Goal: Task Accomplishment & Management: Complete application form

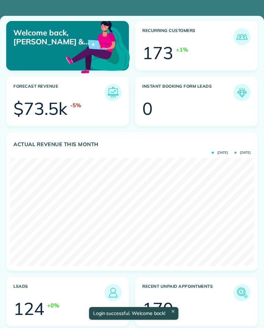
scroll to position [108, 244]
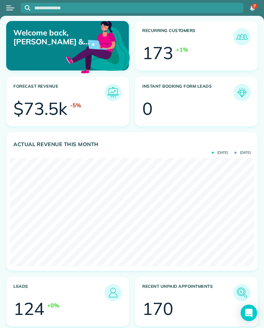
click at [13, 8] on button "Open menu" at bounding box center [10, 8] width 8 height 8
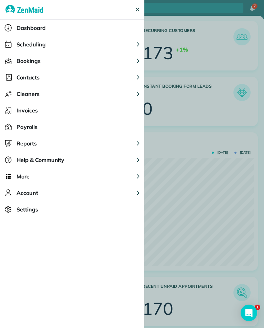
click at [57, 41] on button "Scheduling" at bounding box center [72, 44] width 145 height 17
click at [81, 48] on button "Scheduling" at bounding box center [72, 44] width 145 height 17
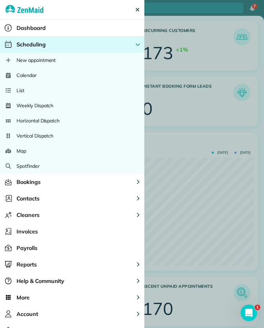
scroll to position [0, 0]
click at [50, 72] on div "Calendar" at bounding box center [72, 75] width 145 height 15
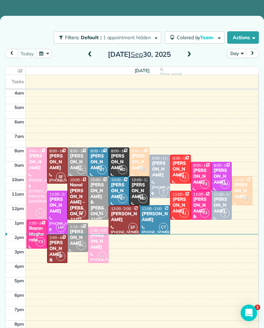
click at [191, 52] on span at bounding box center [189, 55] width 8 height 6
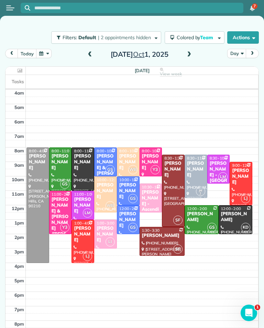
click at [35, 165] on div at bounding box center [38, 205] width 22 height 115
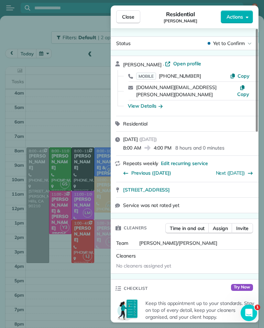
click at [91, 116] on div "Close Residential [PERSON_NAME] Actions Status Yet to Confirm [PERSON_NAME] · O…" at bounding box center [132, 164] width 264 height 328
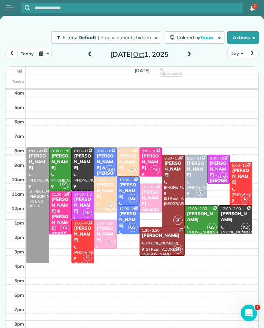
click at [109, 230] on div "[PERSON_NAME]" at bounding box center [105, 235] width 19 height 18
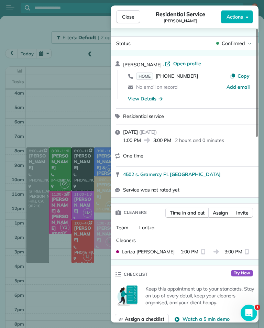
click at [149, 78] on span "HOME" at bounding box center [144, 76] width 17 height 7
click at [130, 19] on span "Close" at bounding box center [128, 16] width 12 height 7
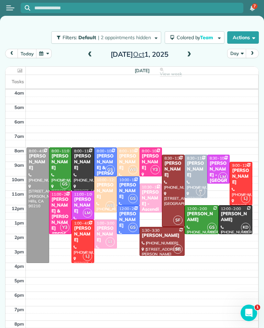
click at [46, 53] on button "button" at bounding box center [44, 53] width 16 height 9
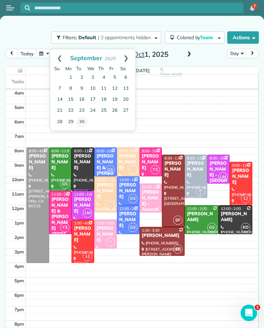
click at [60, 54] on link "Prev" at bounding box center [59, 57] width 19 height 17
click at [126, 99] on link "16" at bounding box center [125, 99] width 11 height 11
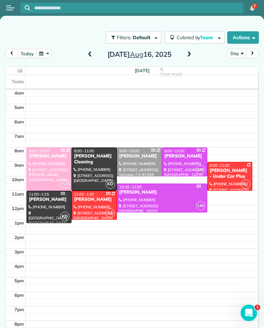
click at [153, 196] on div at bounding box center [162, 198] width 90 height 28
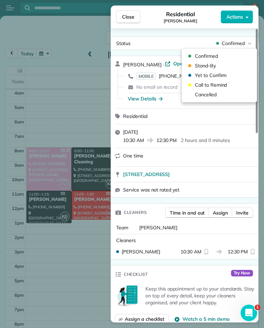
click at [252, 117] on div "Residential" at bounding box center [188, 116] width 131 height 7
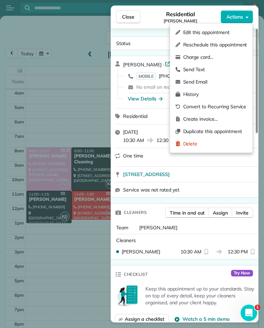
click at [85, 104] on div "Close Residential [PERSON_NAME] Actions Status Confirmed [PERSON_NAME] · Open p…" at bounding box center [132, 164] width 264 height 328
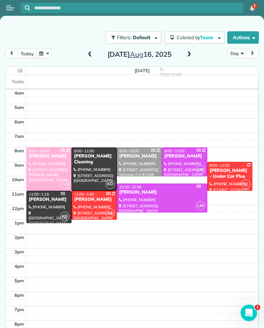
click at [47, 50] on button "button" at bounding box center [44, 53] width 16 height 9
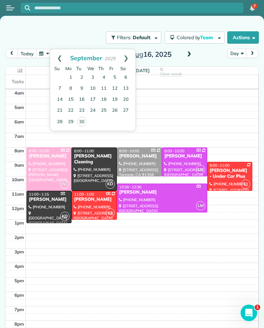
click at [33, 53] on button "today" at bounding box center [27, 53] width 19 height 9
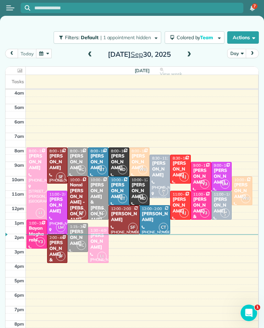
click at [188, 54] on span at bounding box center [189, 55] width 8 height 6
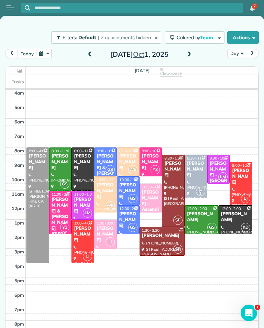
click at [192, 52] on span at bounding box center [189, 55] width 8 height 6
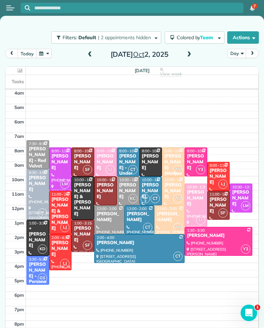
click at [44, 57] on button "button" at bounding box center [44, 53] width 16 height 9
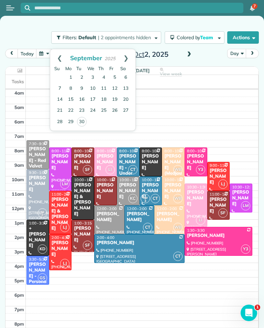
click at [57, 58] on link "Prev" at bounding box center [59, 57] width 19 height 17
click at [127, 99] on link "16" at bounding box center [125, 99] width 11 height 11
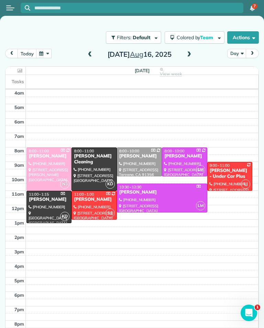
click at [152, 200] on div at bounding box center [162, 198] width 90 height 28
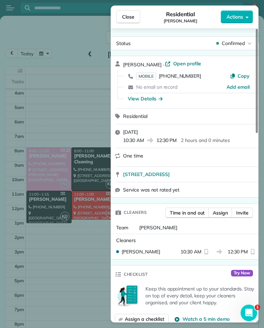
click at [100, 281] on div "Close Residential [PERSON_NAME] Actions Status Confirmed [PERSON_NAME] · Open p…" at bounding box center [132, 164] width 264 height 328
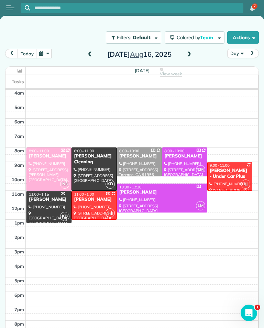
click at [30, 54] on button "today" at bounding box center [27, 53] width 19 height 9
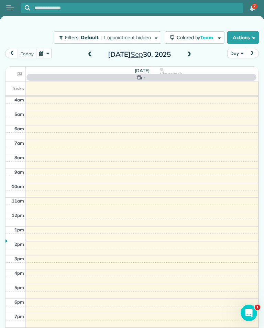
click at [191, 56] on span at bounding box center [189, 55] width 8 height 6
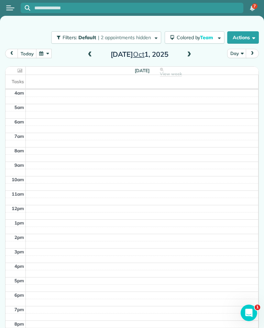
click at [190, 54] on span at bounding box center [189, 55] width 8 height 6
click at [189, 55] on span at bounding box center [189, 55] width 8 height 6
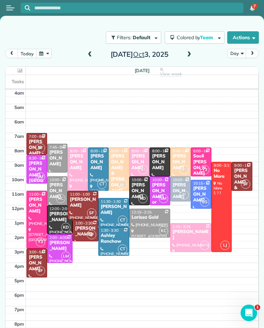
click at [157, 186] on div "[PERSON_NAME] or [PERSON_NAME] Exhaust Service Inc," at bounding box center [160, 214] width 17 height 64
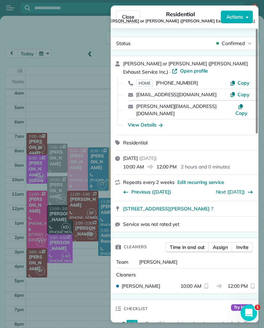
click at [82, 298] on div "Close Residential [PERSON_NAME] or [PERSON_NAME] ([PERSON_NAME] Exhaust Service…" at bounding box center [132, 164] width 264 height 328
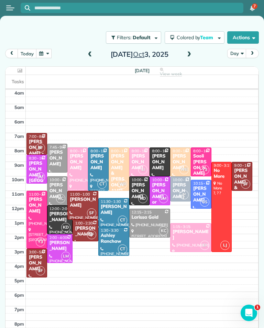
click at [192, 53] on span at bounding box center [189, 55] width 8 height 6
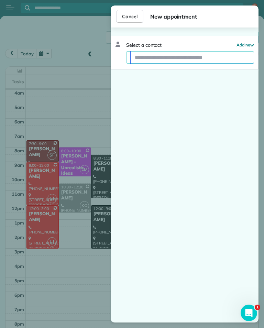
click at [188, 56] on input "text" at bounding box center [192, 57] width 123 height 12
type input "*"
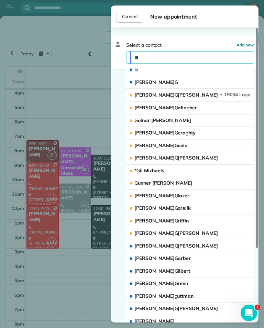
type input "***"
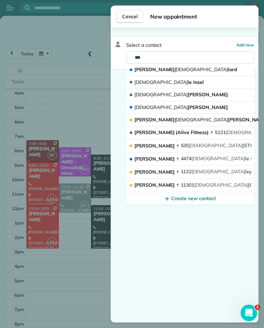
click at [193, 94] on button "[DEMOGRAPHIC_DATA] ane Gamil" at bounding box center [190, 95] width 128 height 13
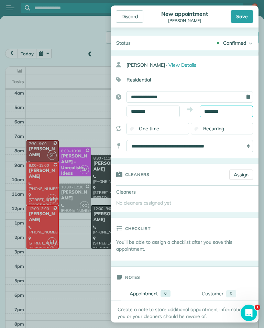
click at [232, 113] on input "********" at bounding box center [226, 112] width 53 height 12
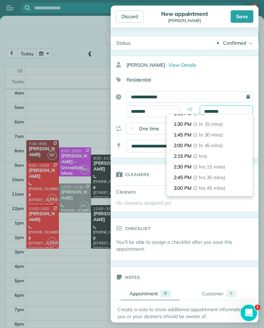
scroll to position [51, 0]
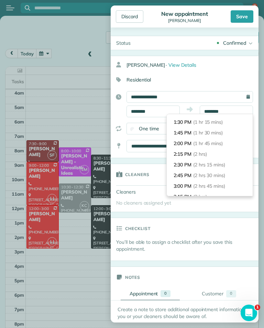
click at [207, 151] on span "(2 hrs)" at bounding box center [200, 154] width 14 height 6
type input "*******"
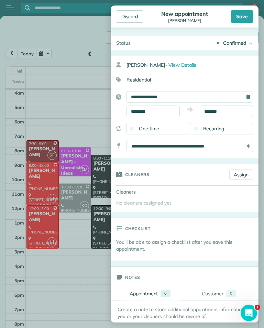
click at [217, 229] on div "Checklist" at bounding box center [185, 228] width 148 height 21
click at [242, 173] on link "Assign" at bounding box center [242, 175] width 24 height 10
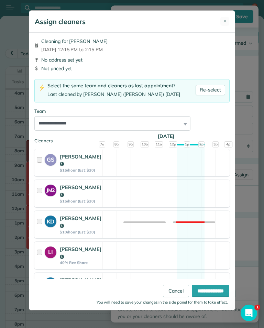
click at [213, 90] on link "Re-select" at bounding box center [211, 90] width 30 height 10
select select "*****"
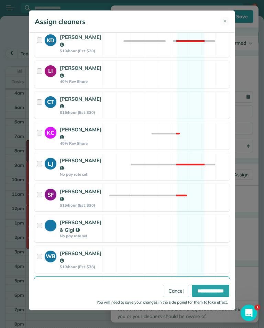
scroll to position [181, 0]
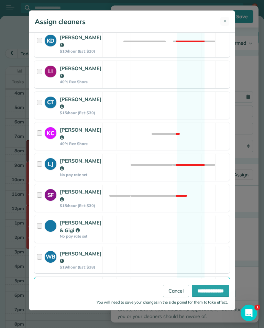
click at [202, 297] on input "**********" at bounding box center [211, 291] width 38 height 12
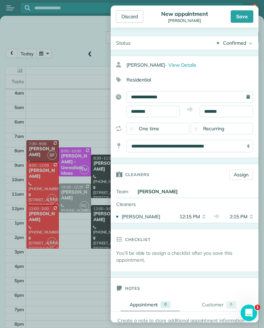
scroll to position [0, 0]
click at [243, 21] on div "Save" at bounding box center [242, 16] width 23 height 12
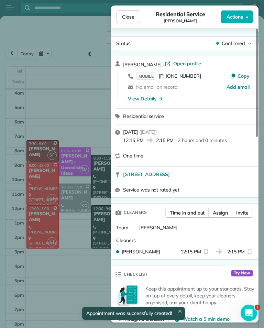
click at [130, 18] on span "Close" at bounding box center [128, 16] width 12 height 7
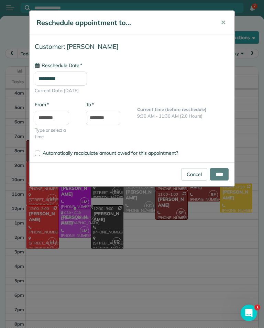
type input "**********"
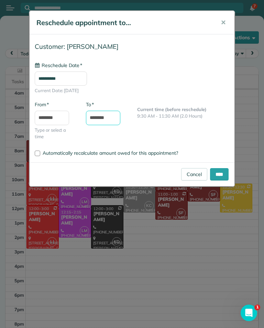
click at [114, 116] on input "********" at bounding box center [103, 118] width 34 height 14
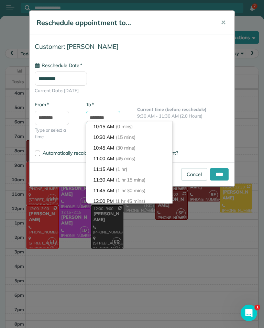
scroll to position [75, 0]
click at [149, 136] on li "12:15 PM (2 hrs)" at bounding box center [129, 137] width 86 height 11
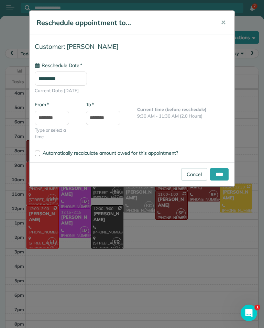
click at [218, 174] on input "****" at bounding box center [219, 174] width 19 height 12
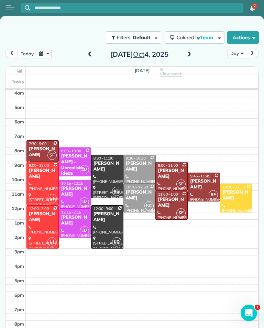
click at [169, 262] on td at bounding box center [142, 259] width 233 height 7
